Goal: Task Accomplishment & Management: Manage account settings

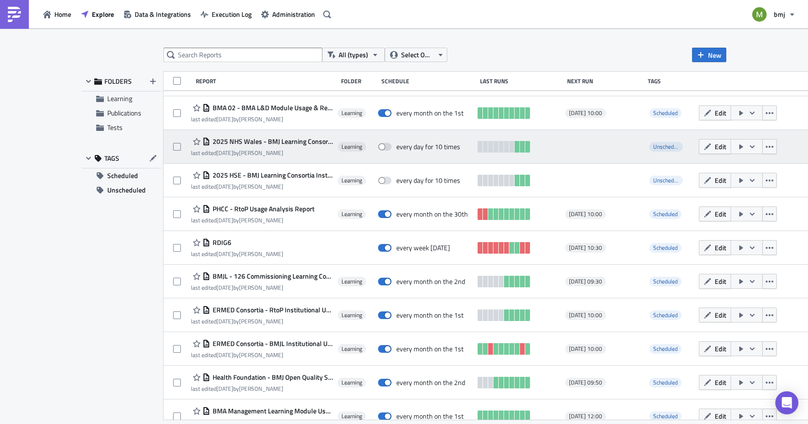
scroll to position [441, 0]
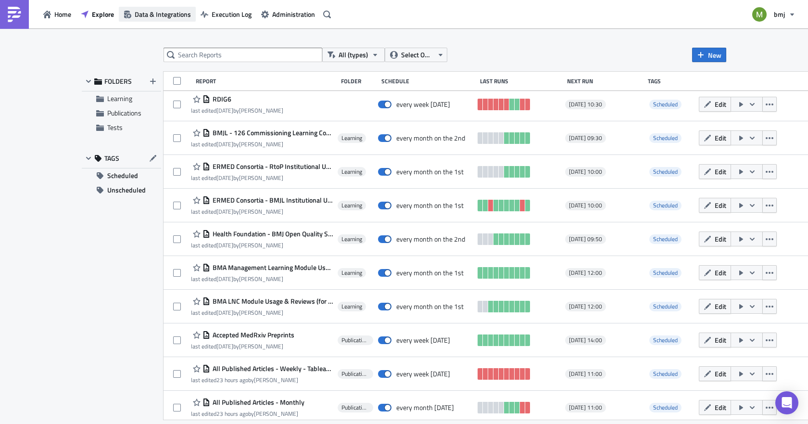
click at [167, 13] on span "Data & Integrations" at bounding box center [163, 14] width 56 height 10
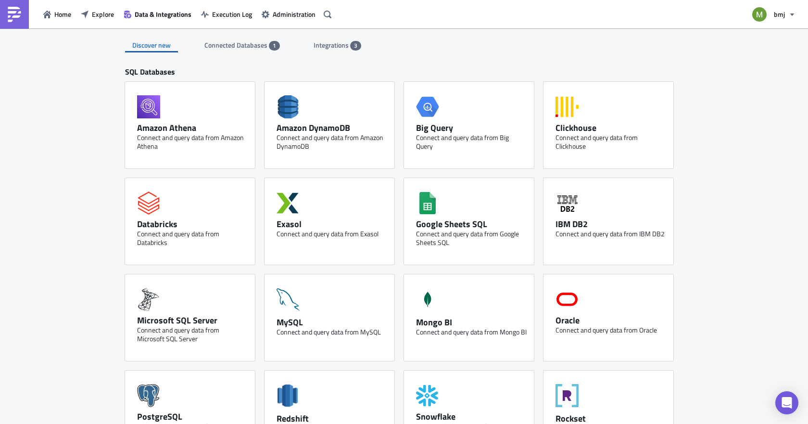
click at [330, 43] on span "Integrations" at bounding box center [332, 45] width 37 height 10
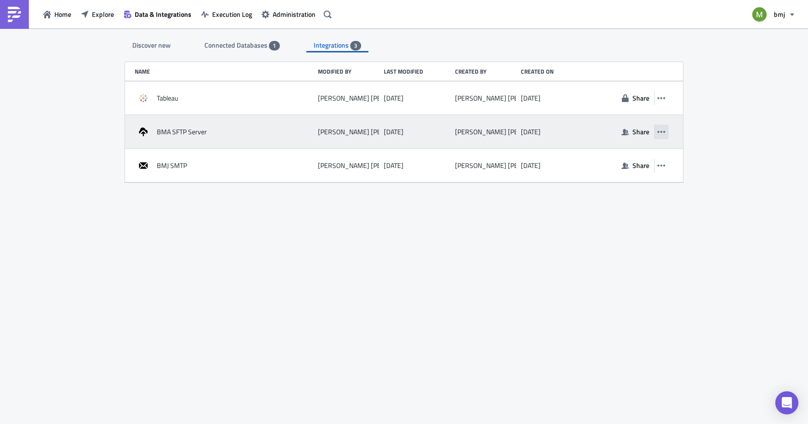
click at [659, 135] on icon "button" at bounding box center [662, 132] width 8 height 8
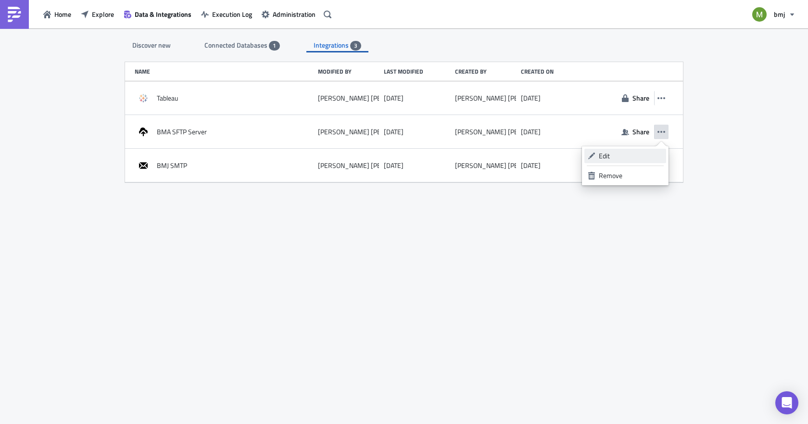
click at [626, 152] on div "Edit" at bounding box center [631, 156] width 64 height 10
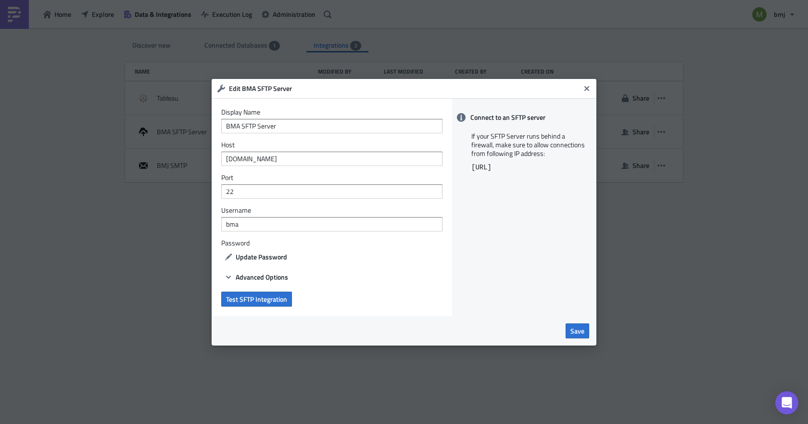
click at [348, 312] on div "Display Name BMA SFTP Server Host [DOMAIN_NAME] Port 22 Username bma Password U…" at bounding box center [332, 207] width 241 height 218
click at [320, 124] on input "BMA SFTP Server" at bounding box center [331, 126] width 221 height 14
type input "BMA SFTP Server (bma)"
click at [579, 329] on span "Save" at bounding box center [578, 331] width 14 height 10
click at [236, 239] on label "Password" at bounding box center [331, 243] width 221 height 9
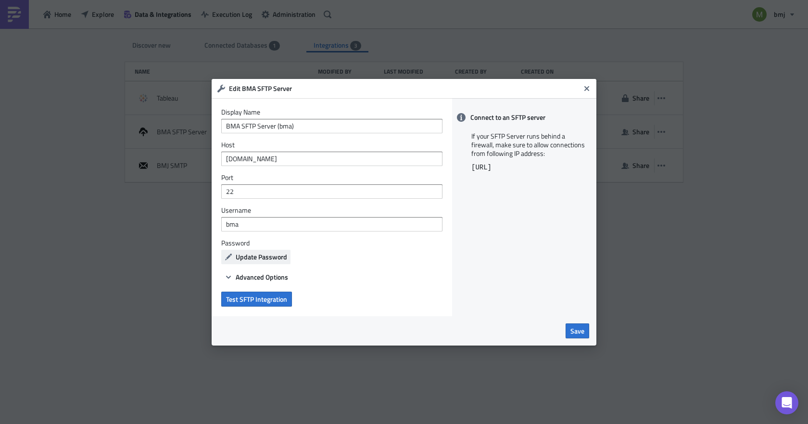
click at [247, 258] on span "Update Password" at bounding box center [261, 257] width 51 height 10
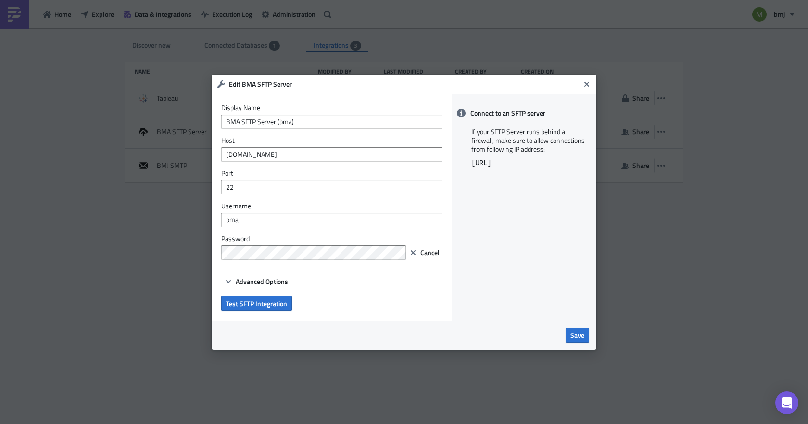
click at [519, 314] on div "Connect to an SFTP server If your SFTP Server runs behind a firewall, make sure…" at bounding box center [524, 207] width 144 height 227
click at [584, 84] on icon "Close" at bounding box center [587, 84] width 8 height 8
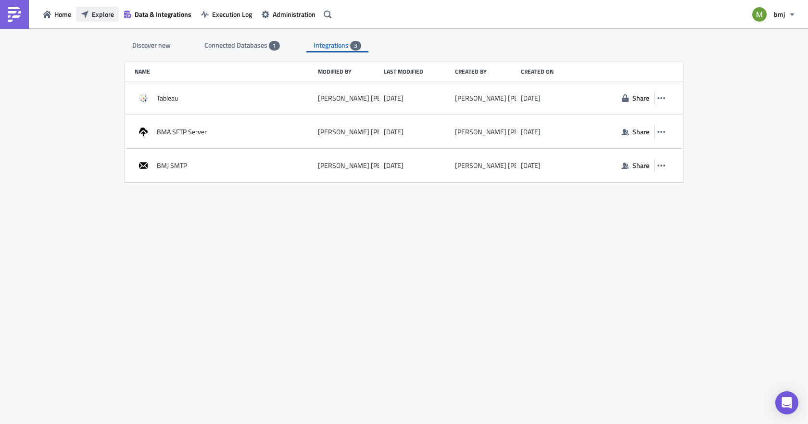
click at [102, 13] on span "Explore" at bounding box center [103, 14] width 22 height 10
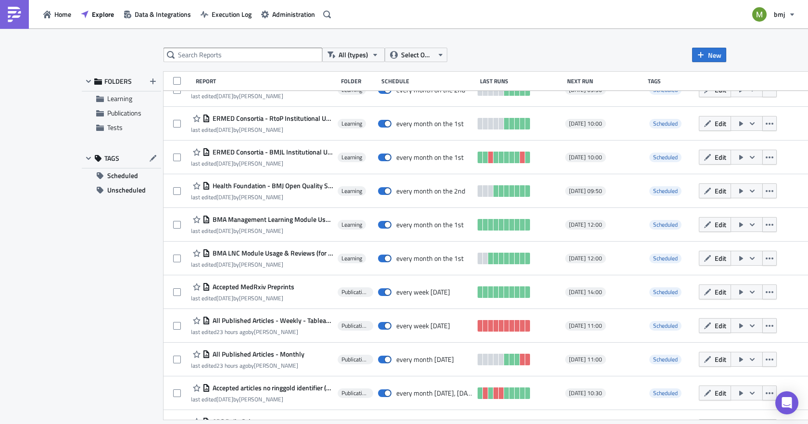
scroll to position [513, 0]
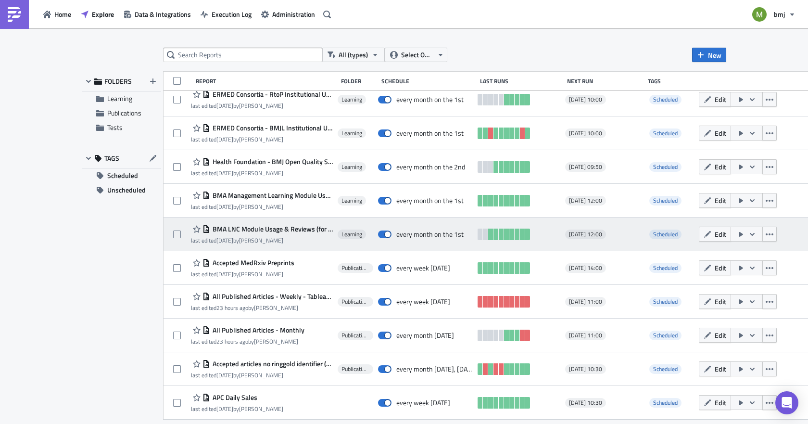
click at [256, 229] on span "BMA LNC Module Usage & Reviews (for publication) - Monthly" at bounding box center [271, 229] width 123 height 9
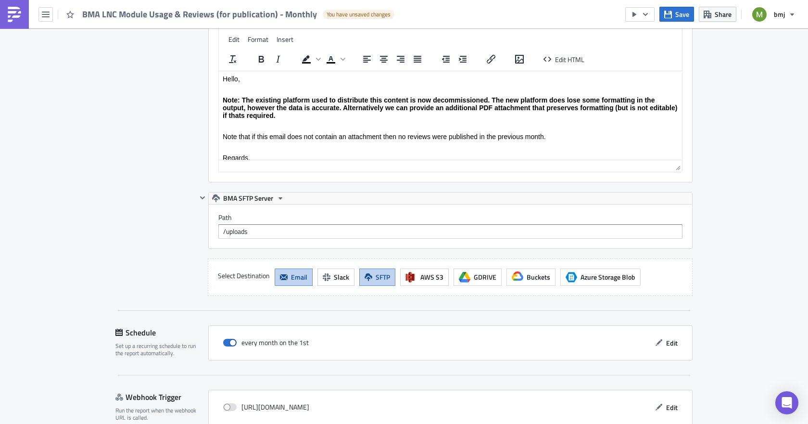
scroll to position [1101, 0]
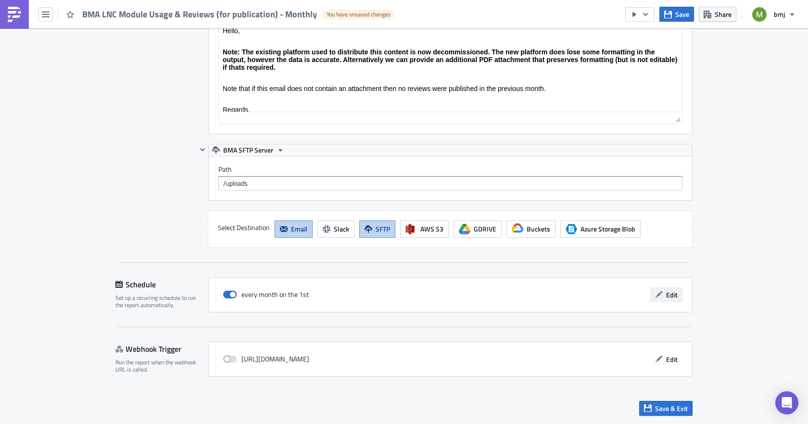
click at [666, 291] on span "Edit" at bounding box center [672, 295] width 12 height 10
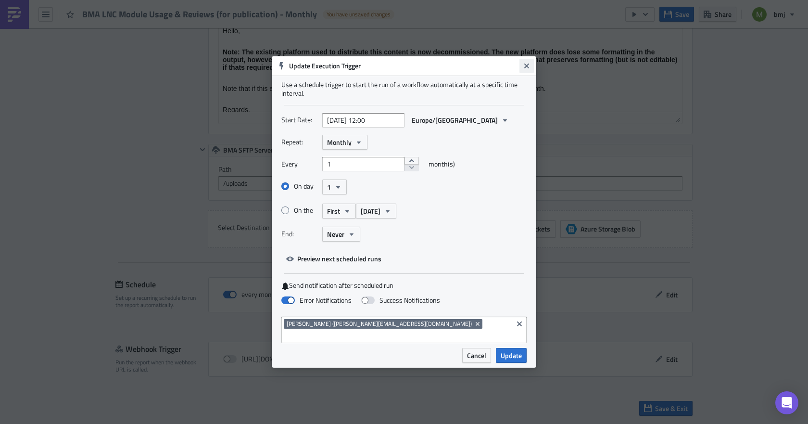
click at [526, 68] on icon "Close" at bounding box center [526, 65] width 5 height 5
